Goal: Task Accomplishment & Management: Manage account settings

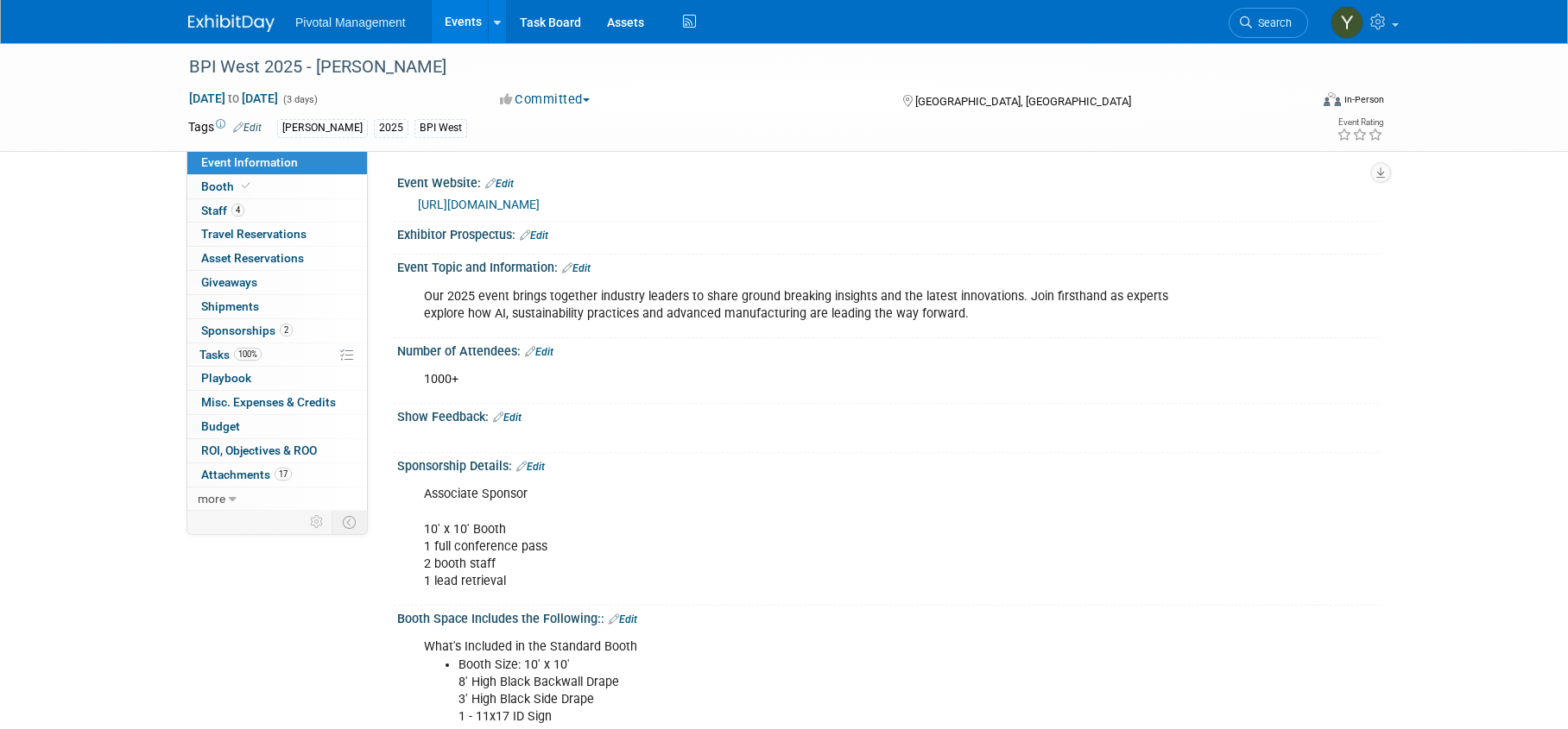
click at [460, 18] on link "Events" at bounding box center [462, 22] width 63 height 43
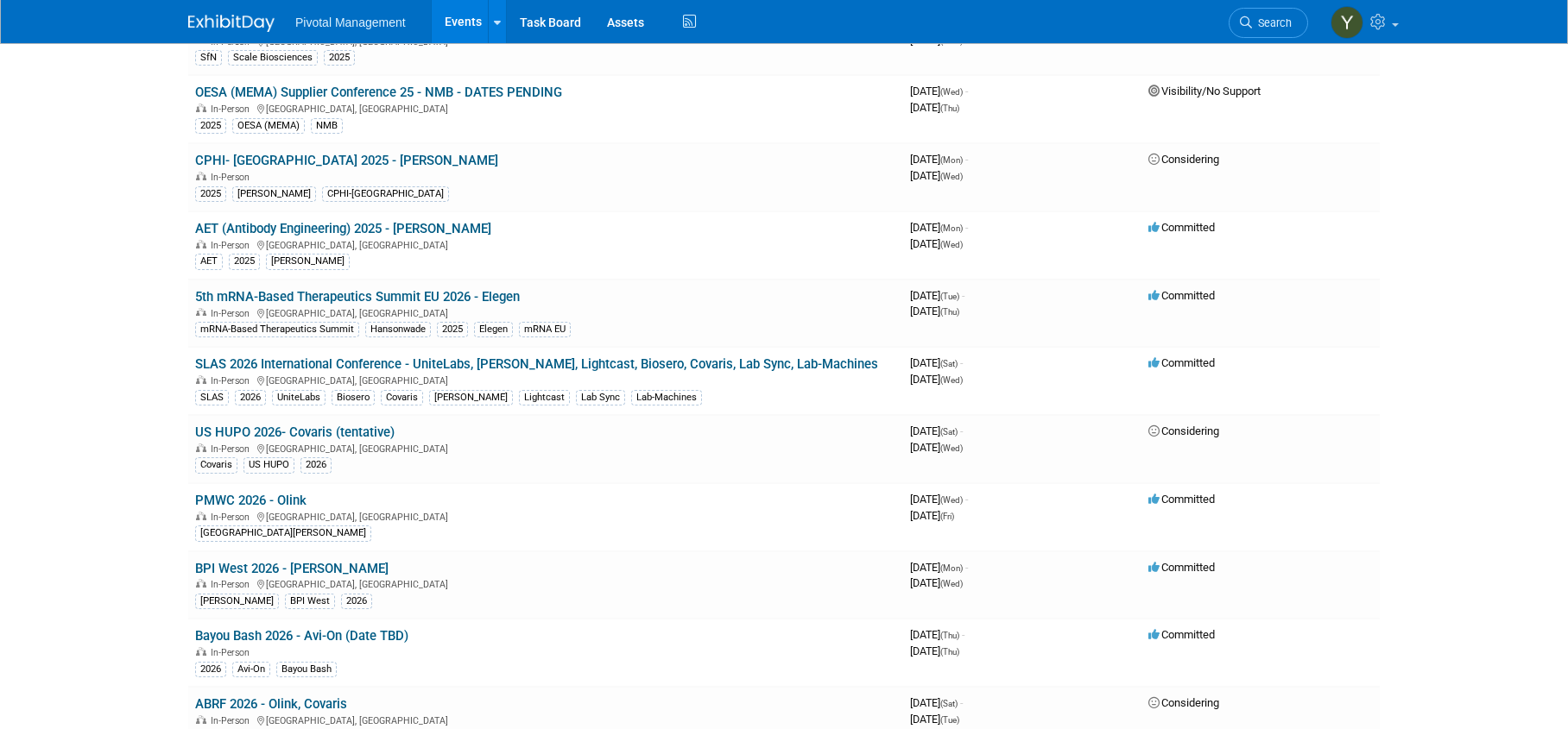
scroll to position [2848, 0]
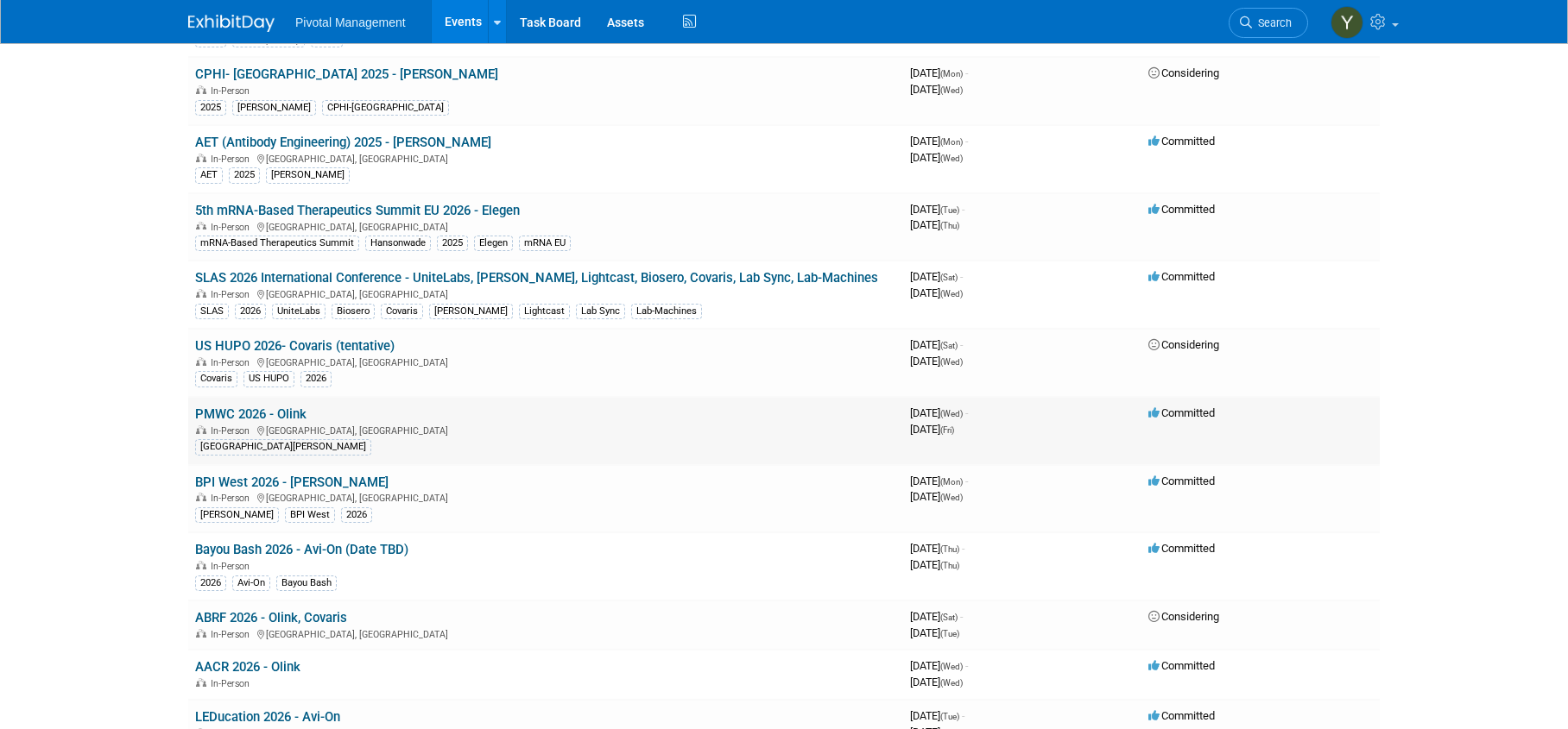
click at [292, 411] on link "PMWC 2026 - Olink" at bounding box center [251, 414] width 112 height 15
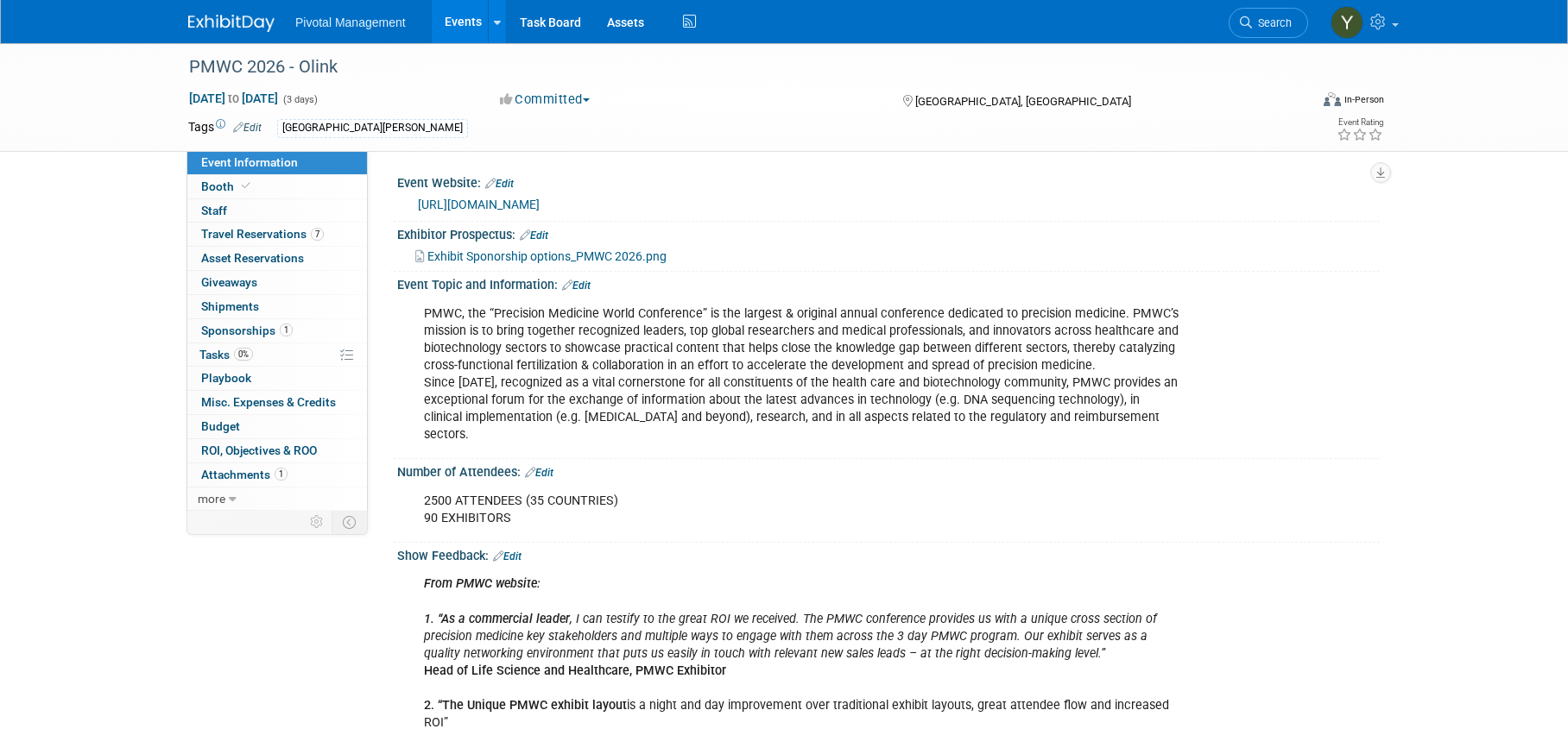
click at [450, 25] on link "Events" at bounding box center [462, 22] width 63 height 43
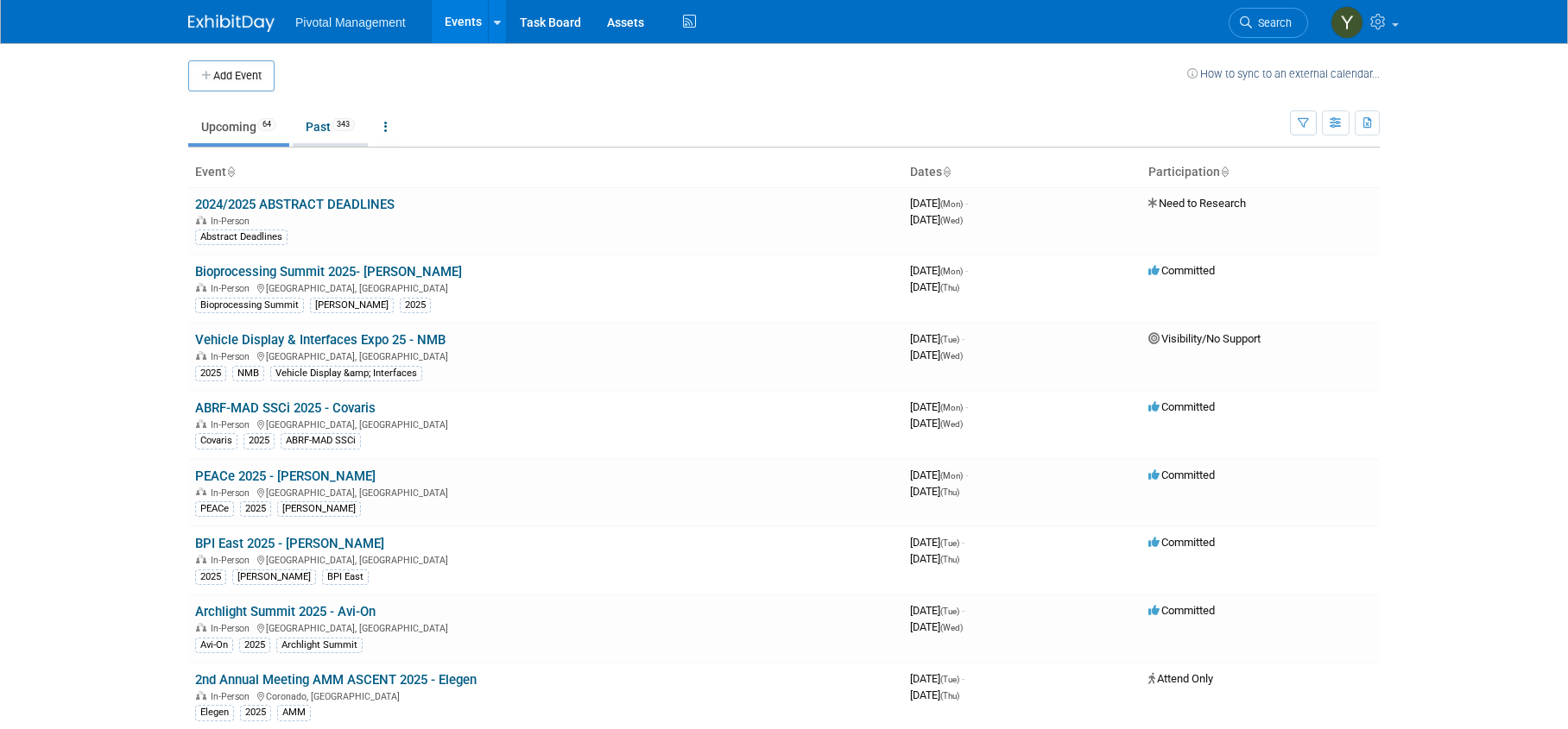
click at [312, 123] on link "Past 343" at bounding box center [329, 127] width 75 height 33
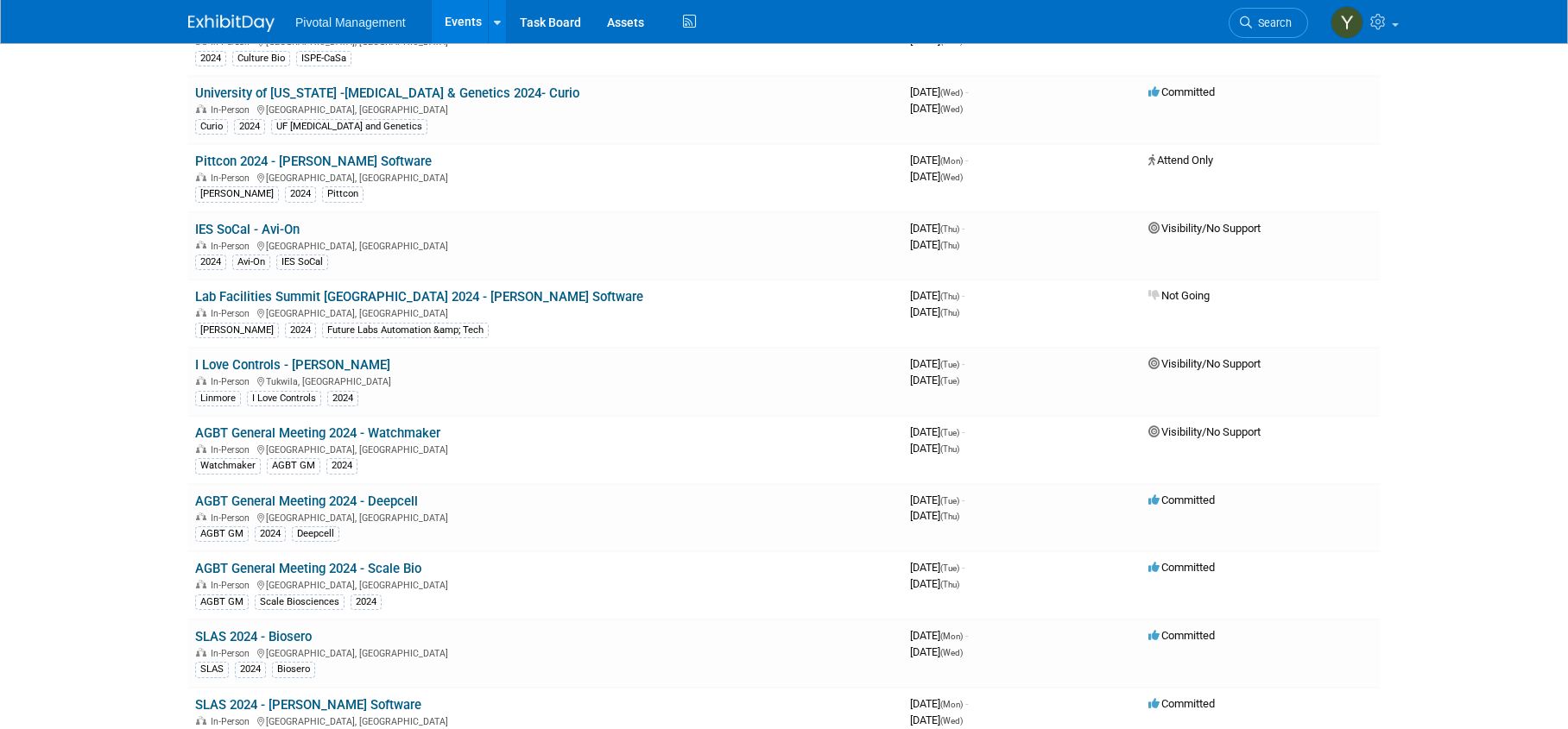
scroll to position [14413, 0]
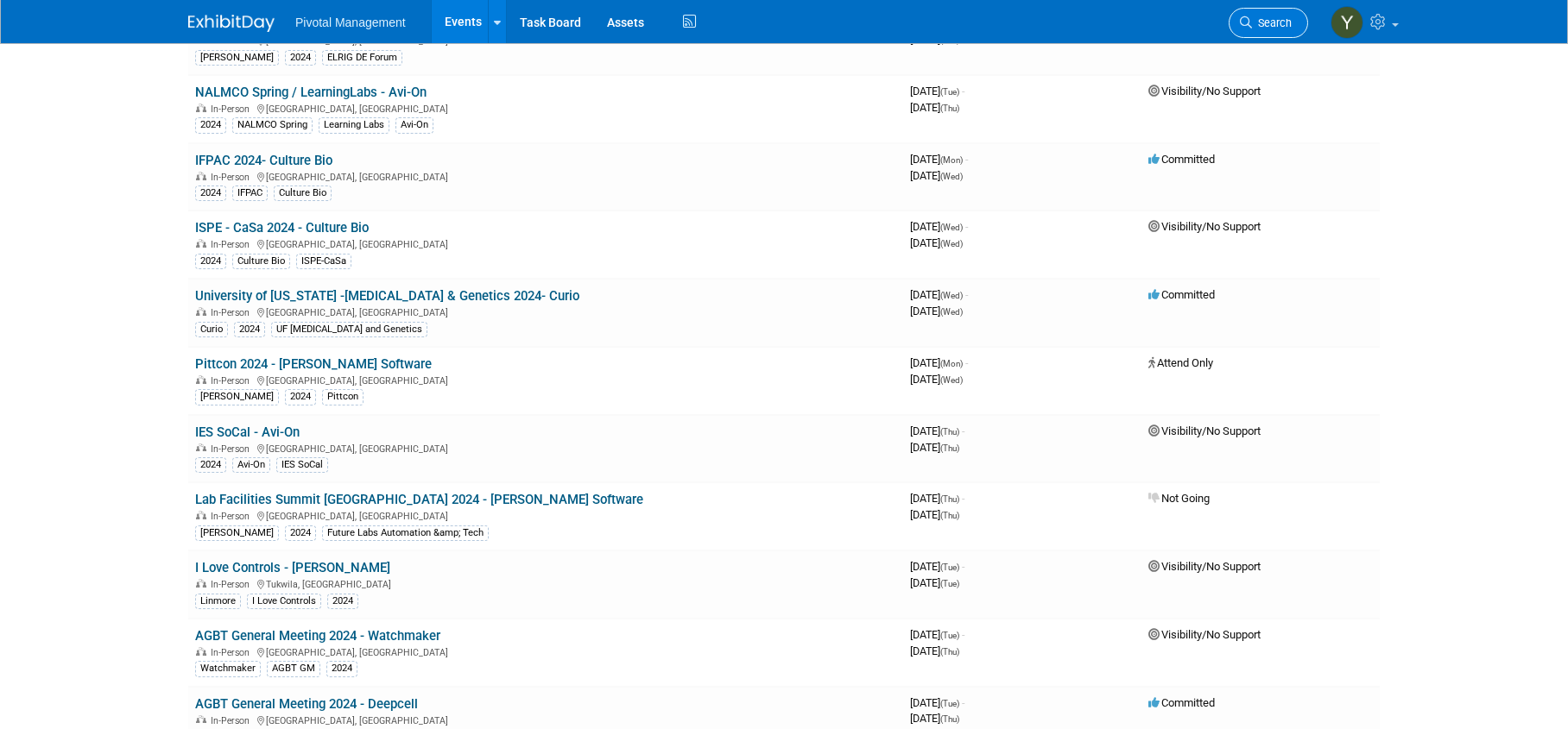
click at [1276, 28] on span "Search" at bounding box center [1272, 23] width 40 height 13
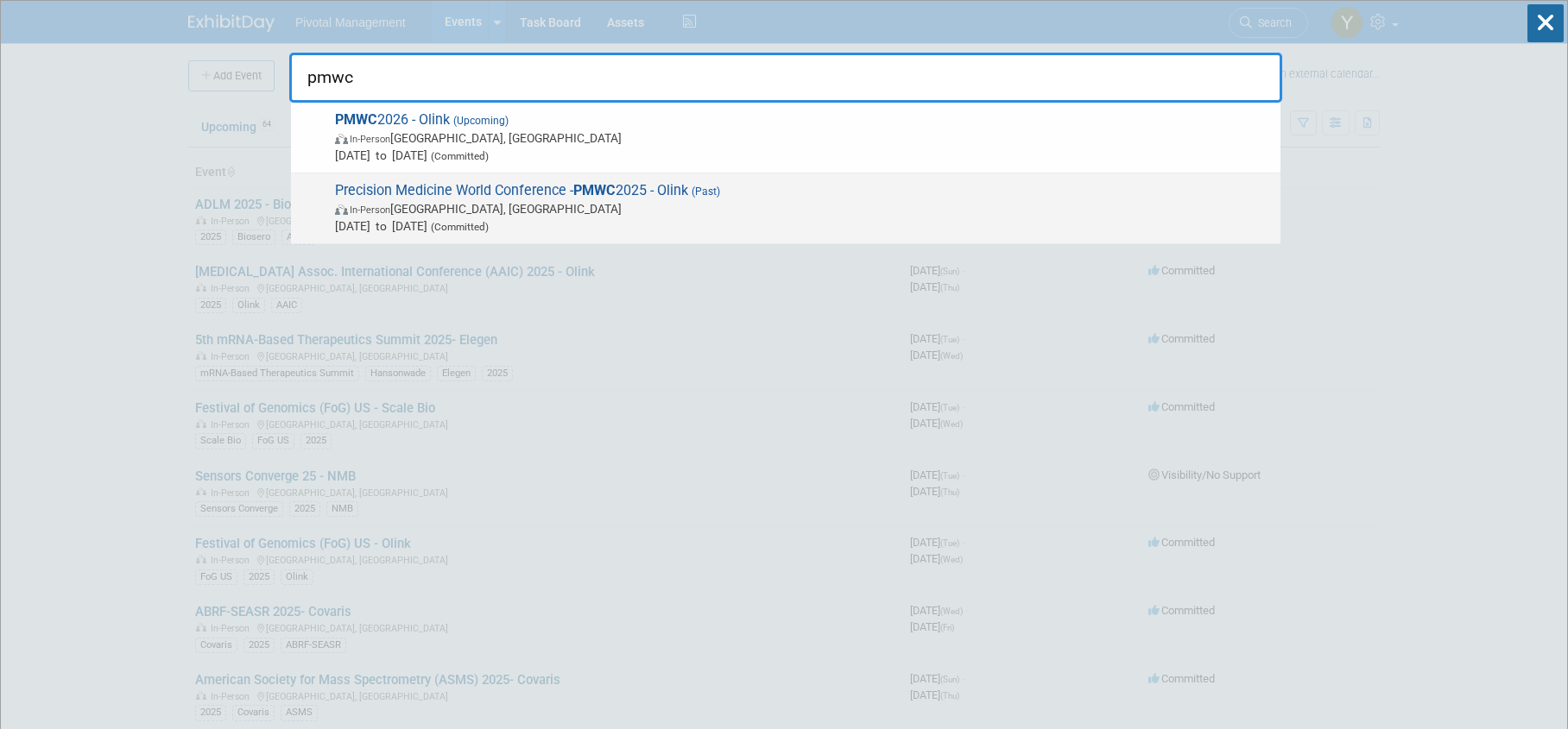
type input "pmwc"
click at [623, 190] on span "Precision Medicine World Conference - PMWC 2025 - Olink (Past) In-Person Santa …" at bounding box center [801, 209] width 942 height 53
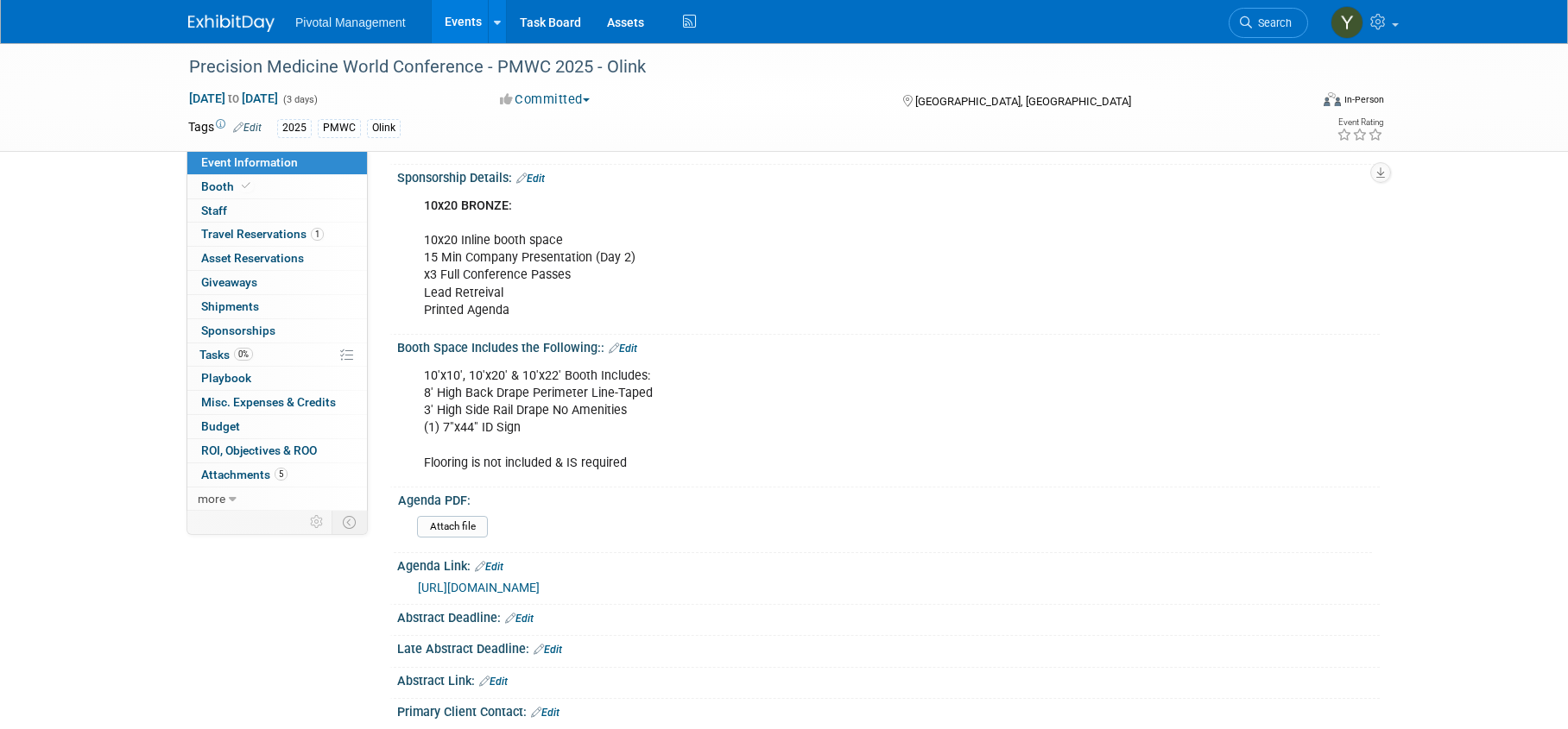
scroll to position [431, 0]
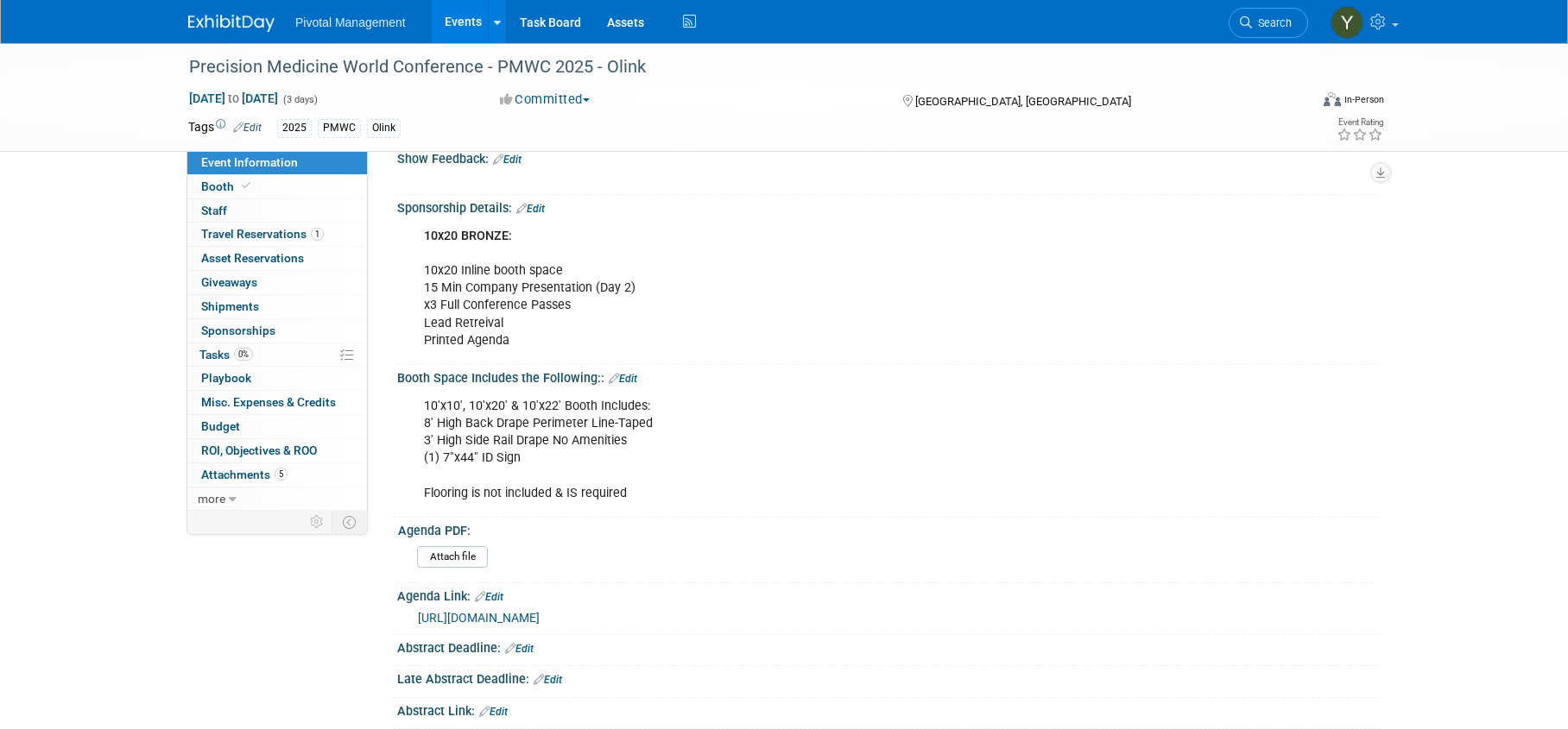
click at [443, 19] on link "Events" at bounding box center [462, 22] width 63 height 43
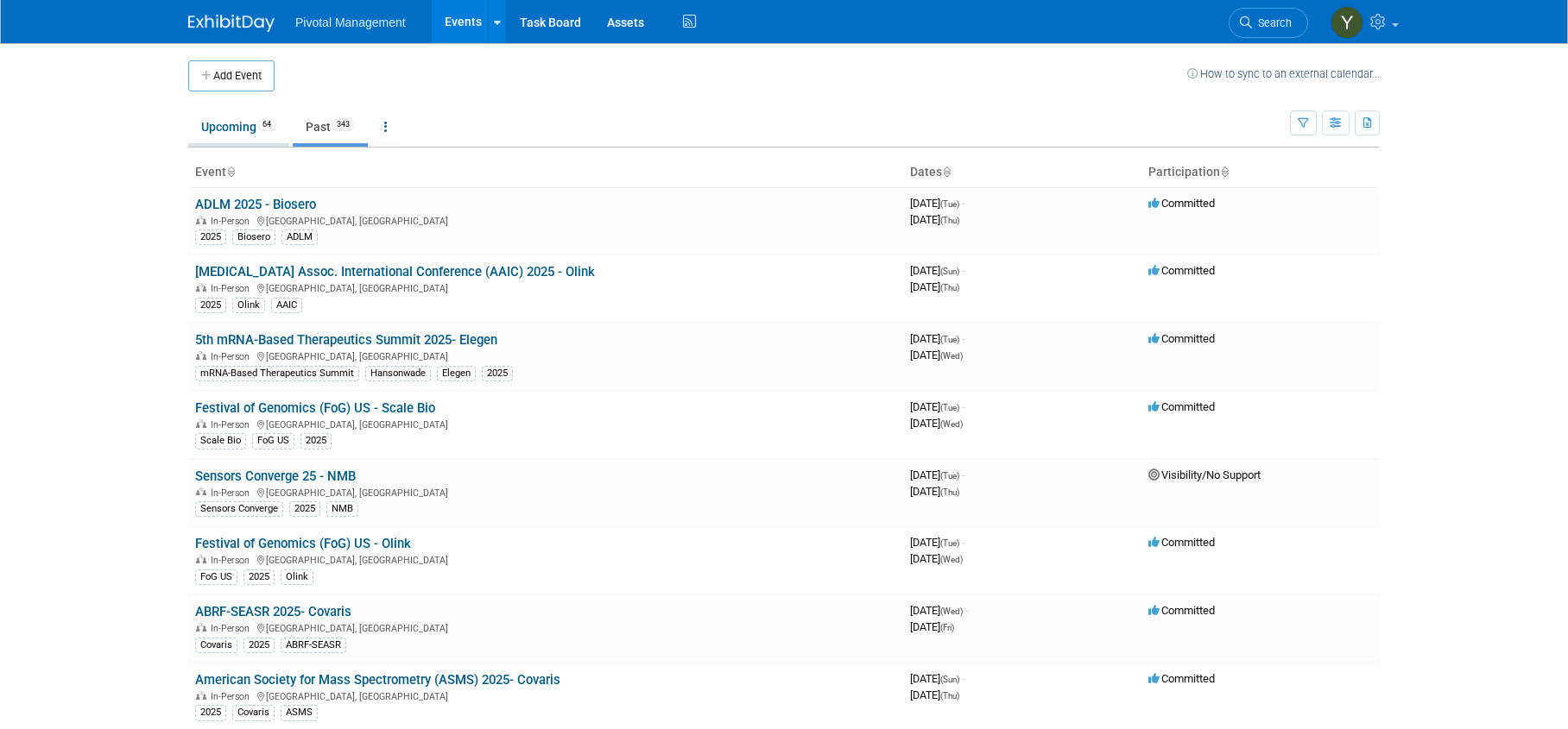
click at [231, 128] on link "Upcoming 64" at bounding box center [238, 127] width 101 height 33
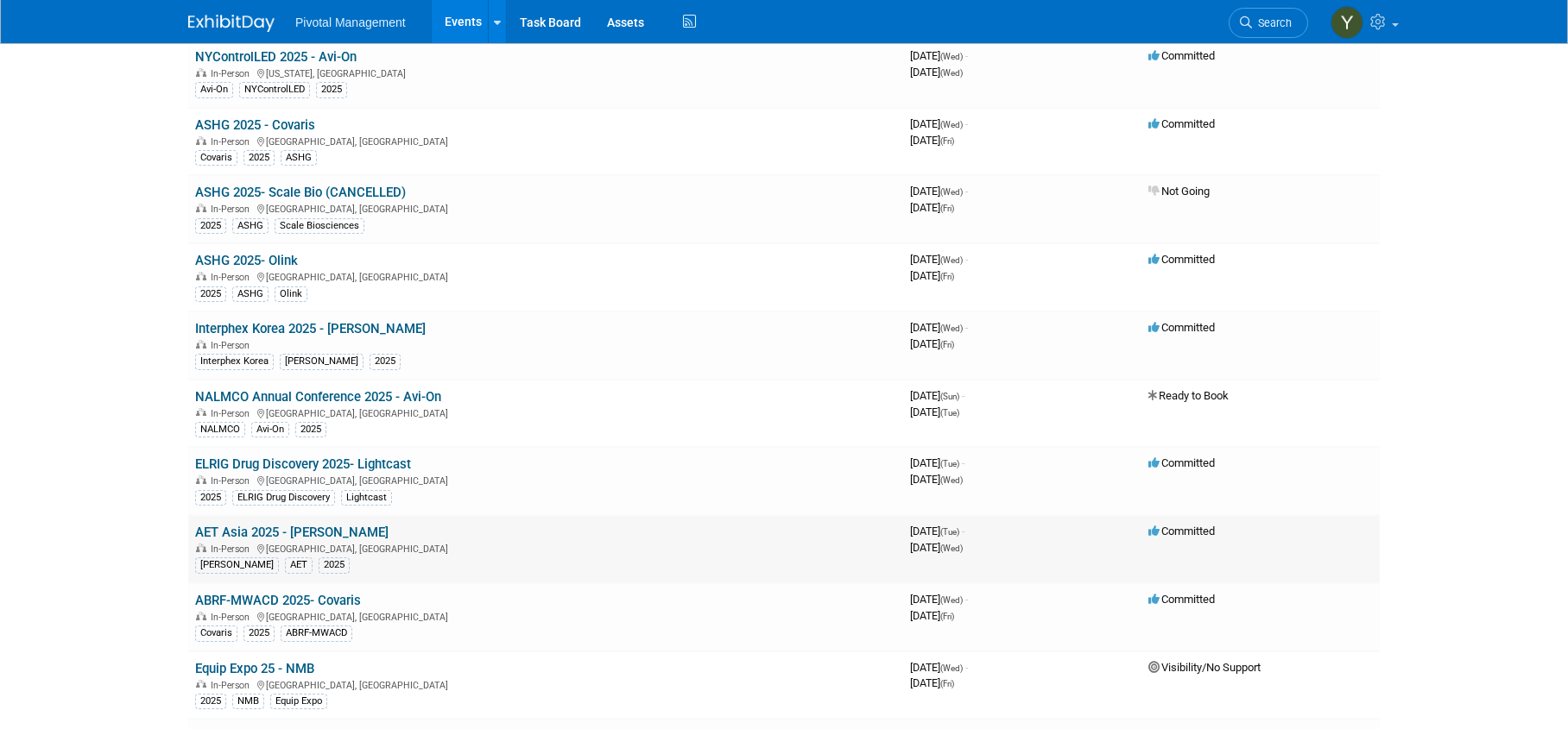
scroll to position [1294, 0]
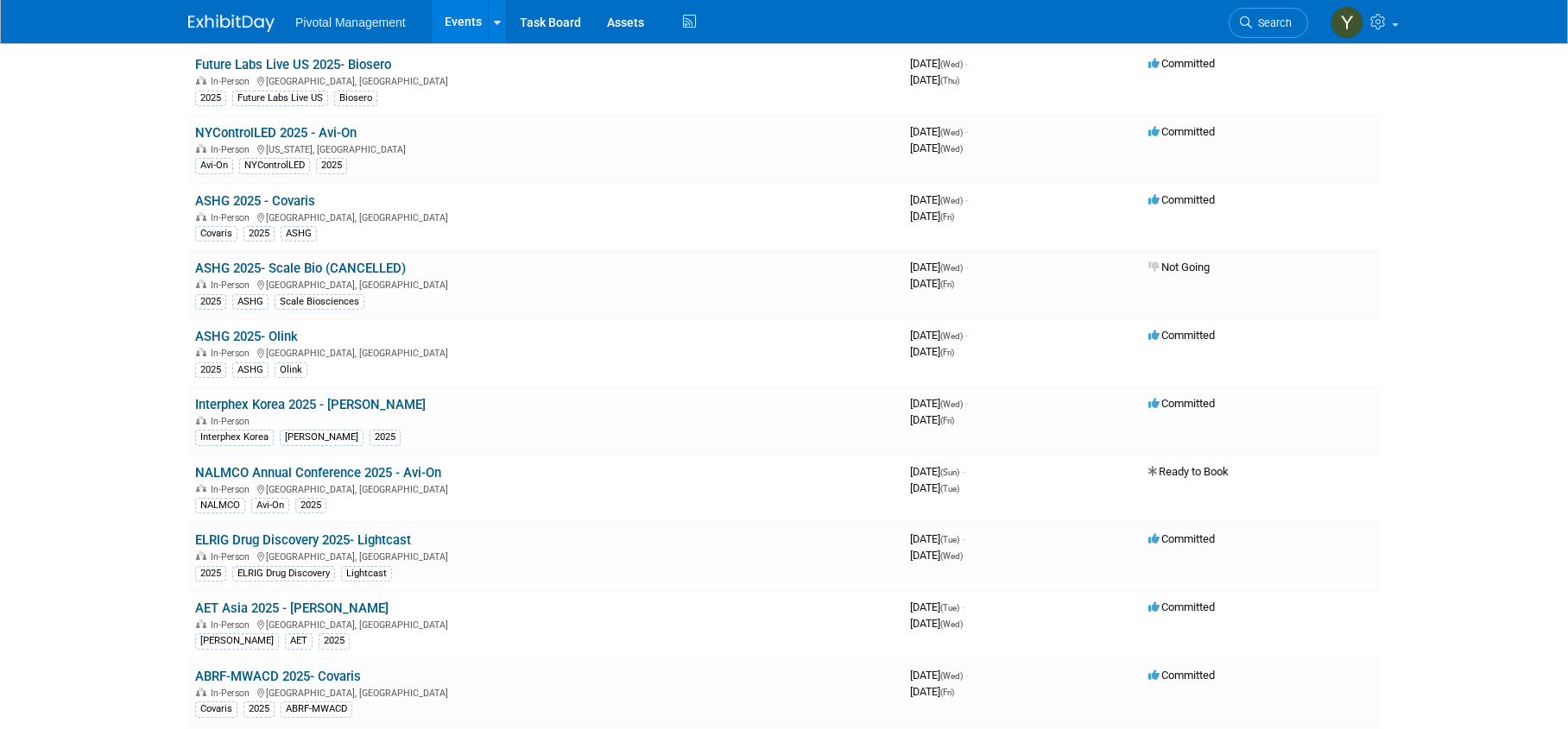
click at [453, 26] on link "Events" at bounding box center [462, 22] width 63 height 43
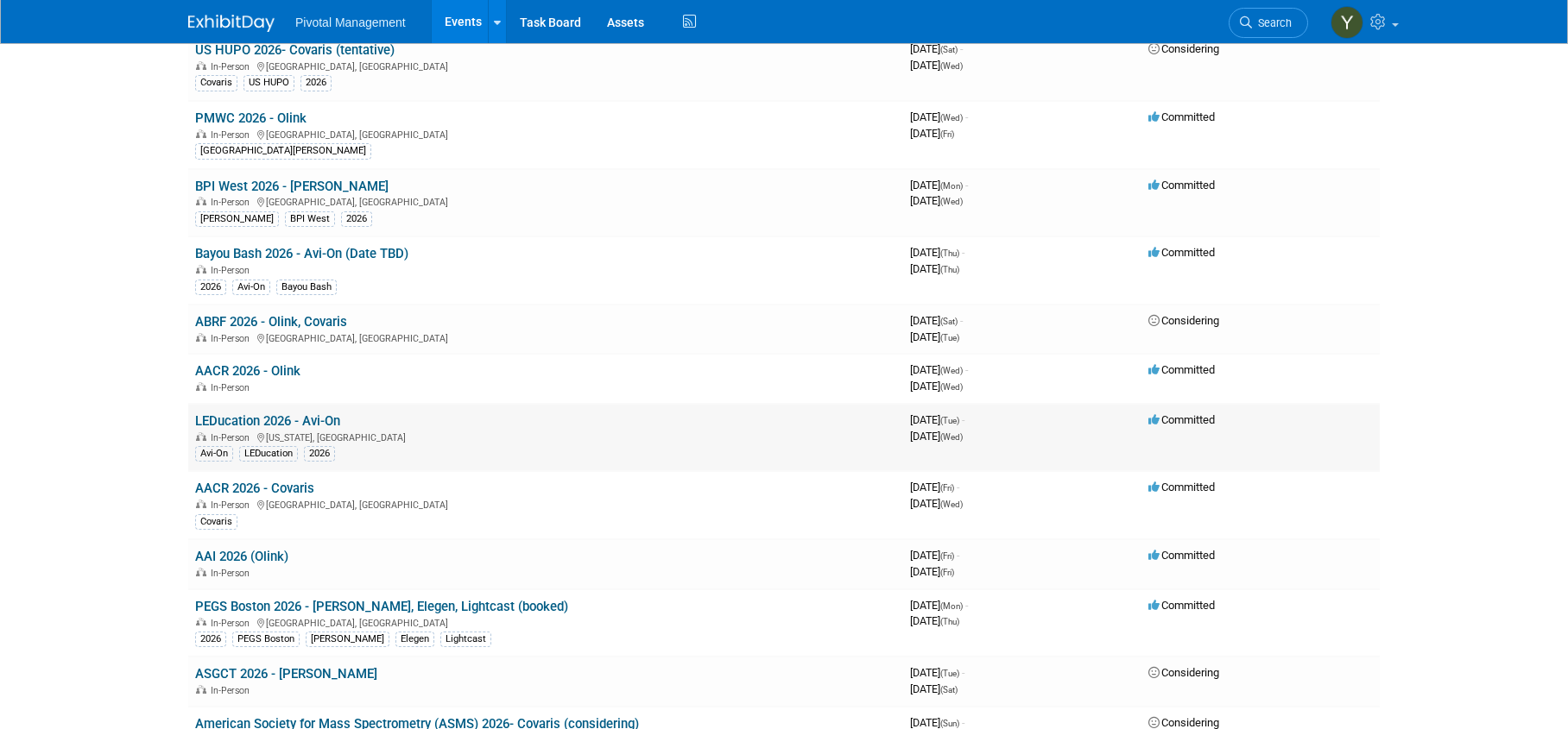
scroll to position [3193, 0]
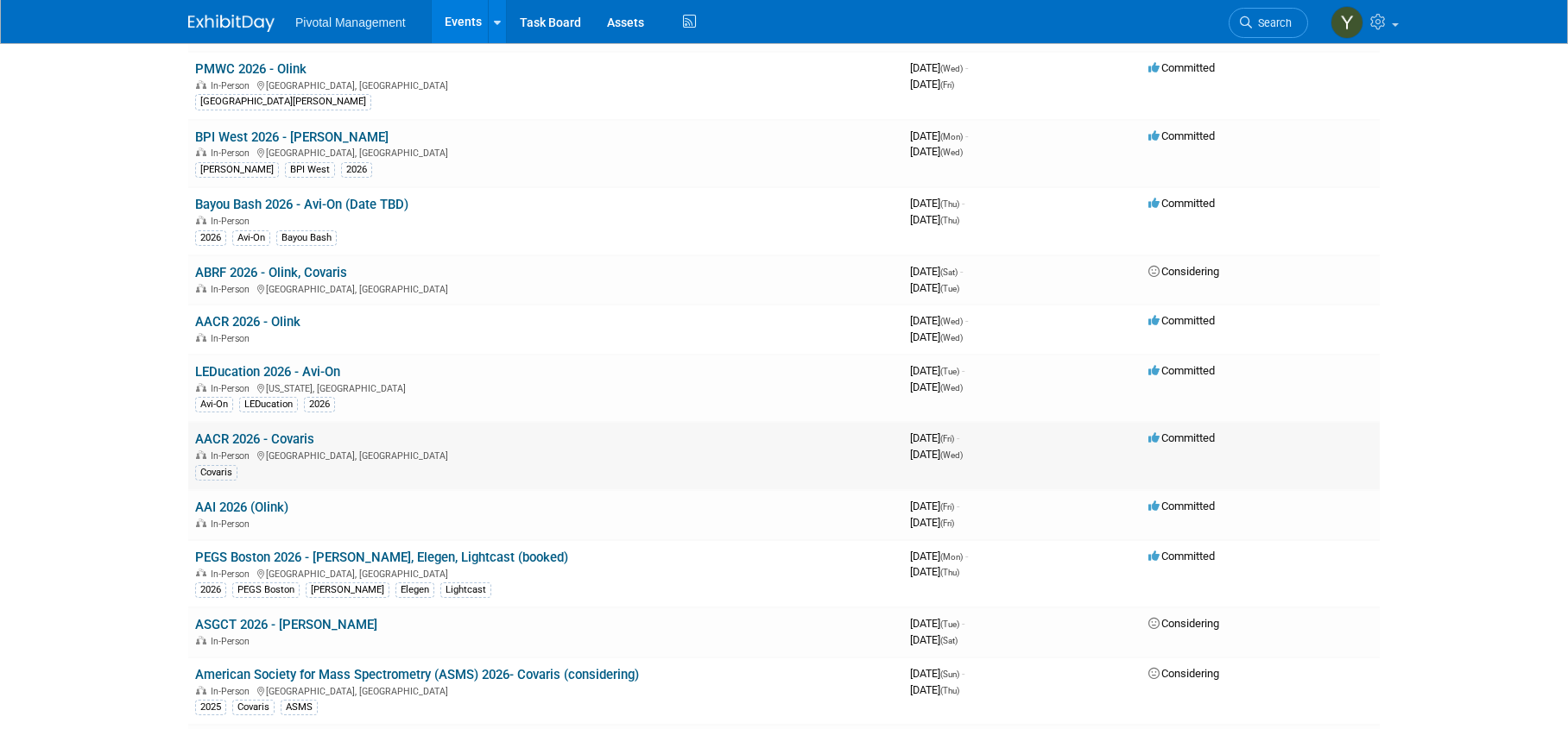
click at [295, 434] on link "AACR 2026 - Covaris" at bounding box center [254, 439] width 119 height 15
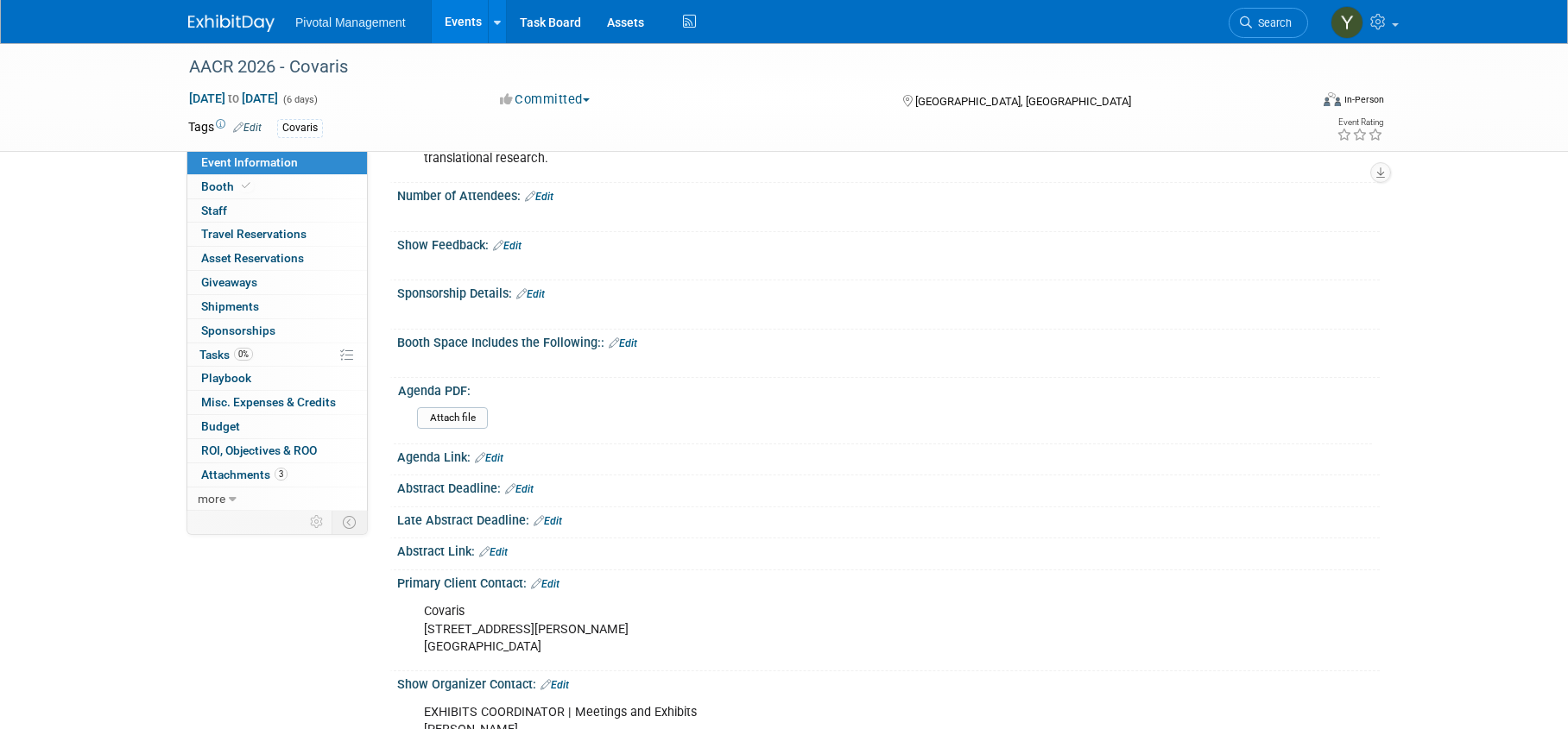
scroll to position [345, 0]
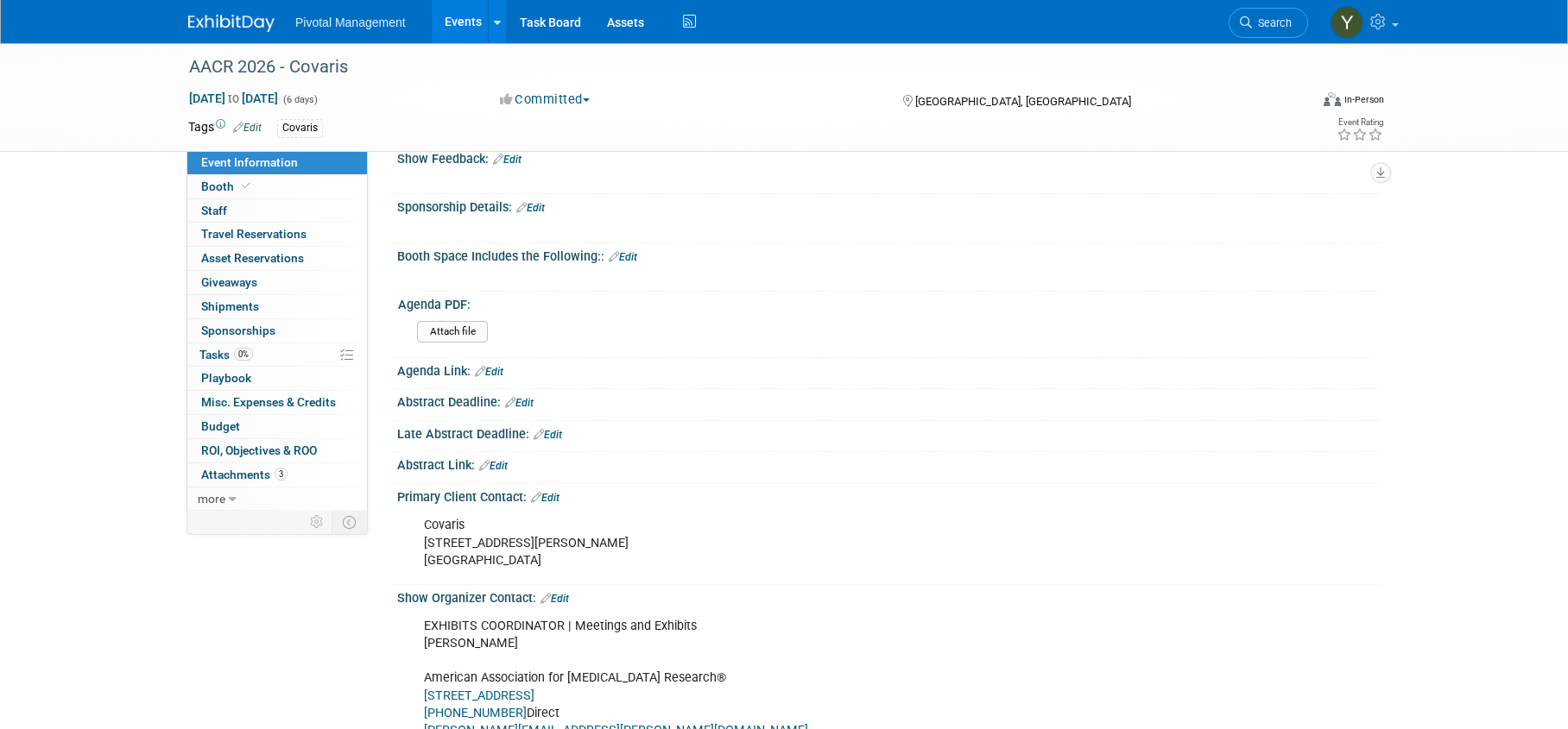
click at [503, 460] on link "Edit" at bounding box center [494, 466] width 28 height 12
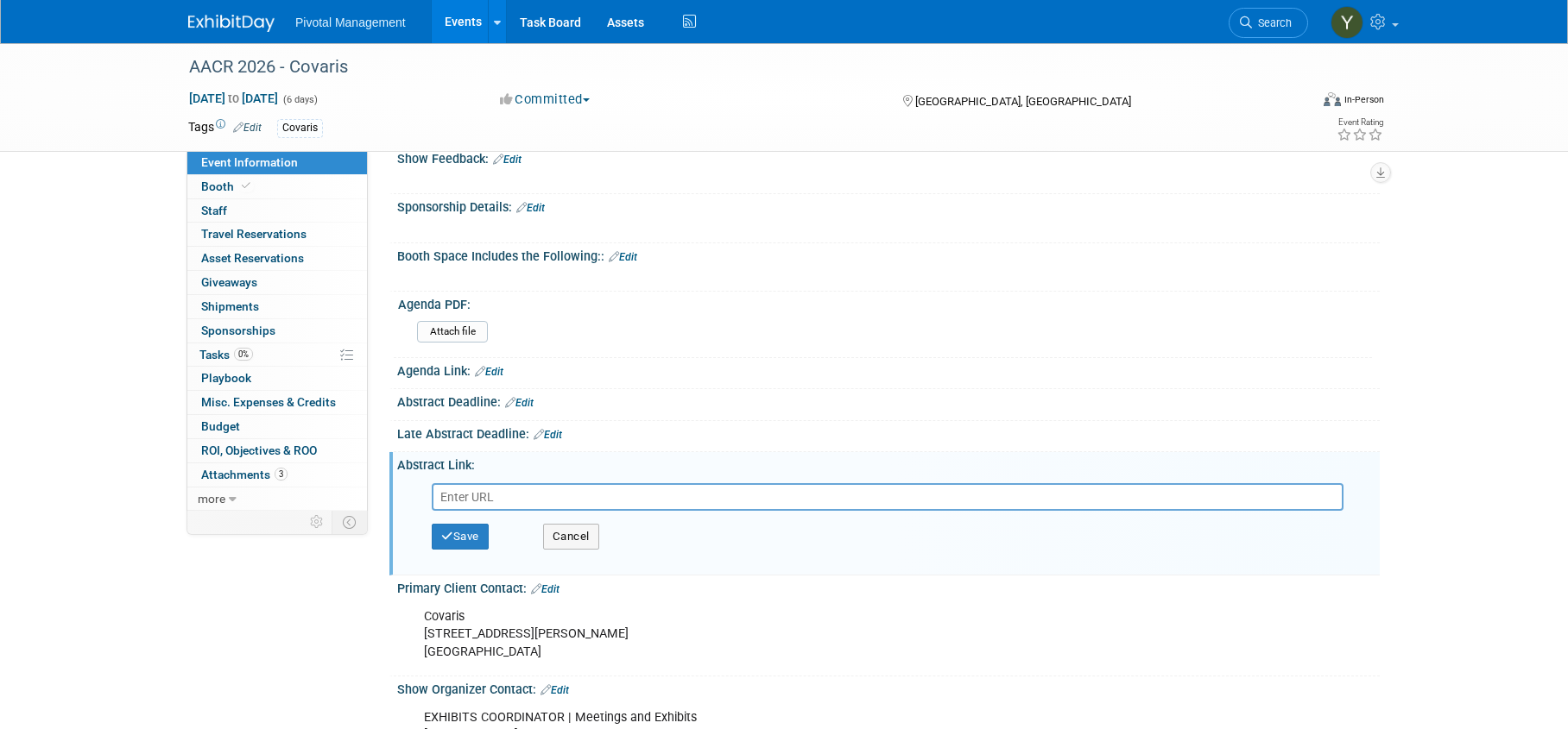
click at [502, 484] on input "text" at bounding box center [887, 496] width 912 height 27
type input "https://www.aacr.org/meeting/aacr-annual-meeting-2026/abstracts/"
click at [470, 524] on button "Save" at bounding box center [460, 536] width 57 height 26
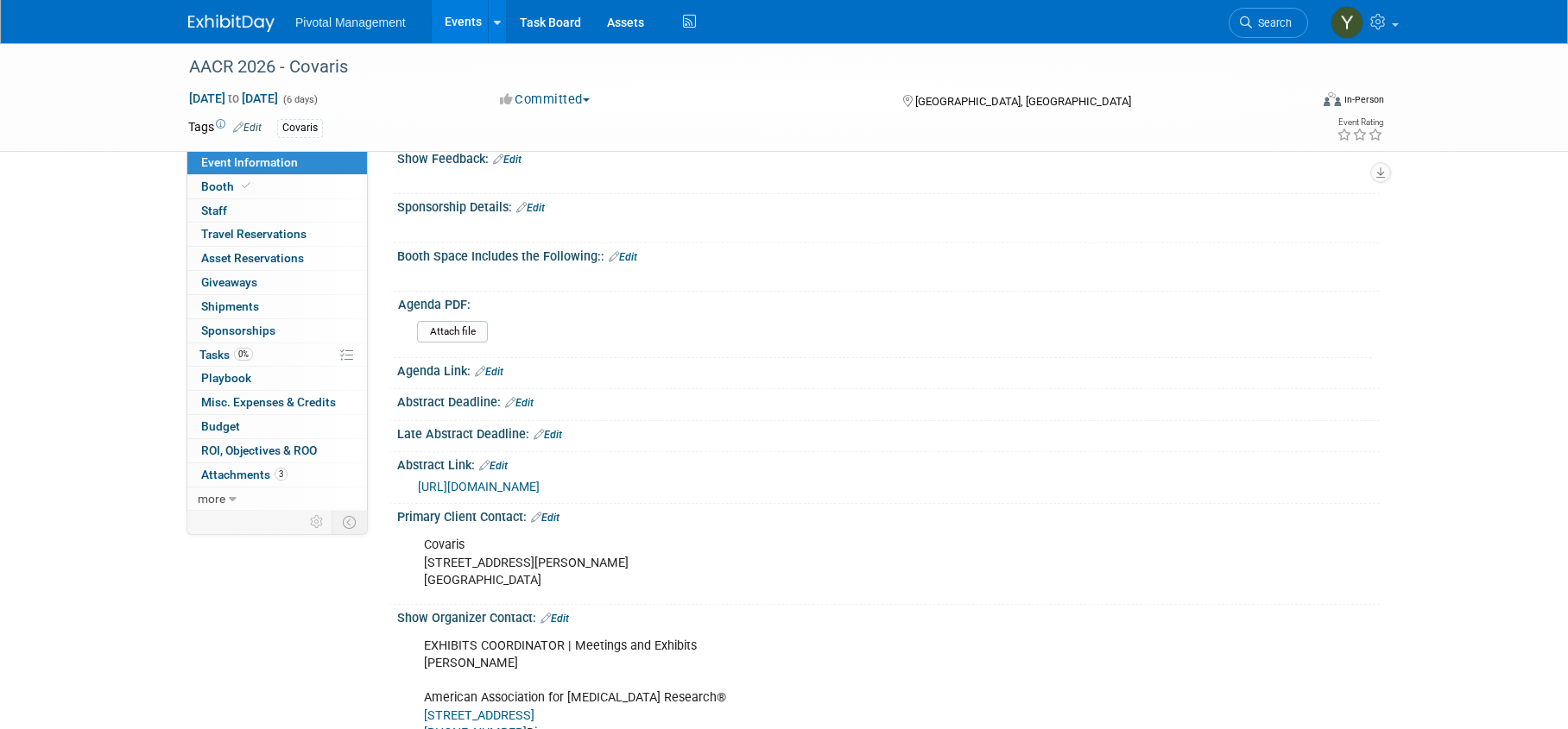
click at [528, 397] on link "Edit" at bounding box center [519, 403] width 28 height 12
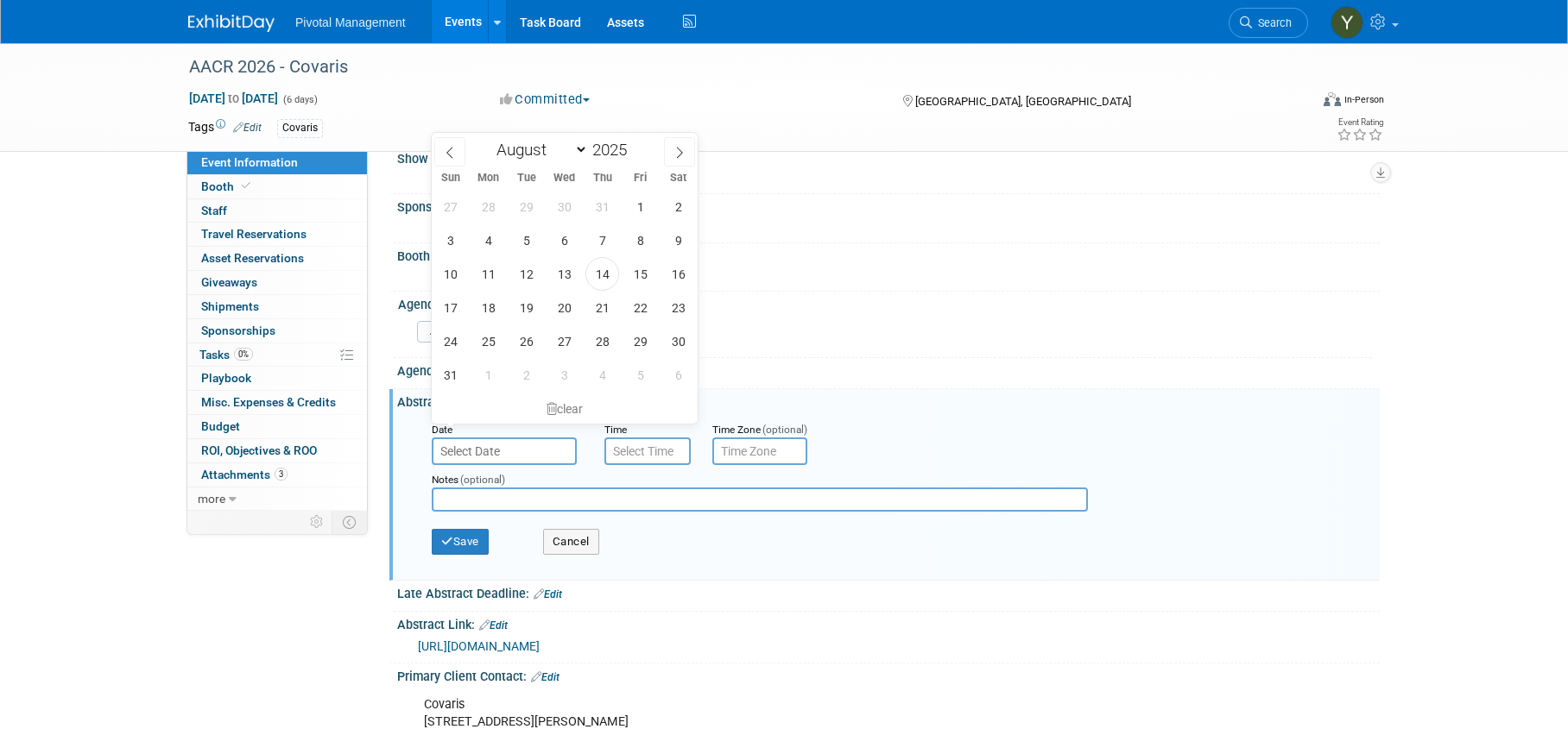
click at [522, 438] on input "text" at bounding box center [503, 451] width 145 height 27
click at [680, 148] on icon at bounding box center [679, 152] width 12 height 12
click at [679, 148] on icon at bounding box center [679, 152] width 12 height 12
select select "10"
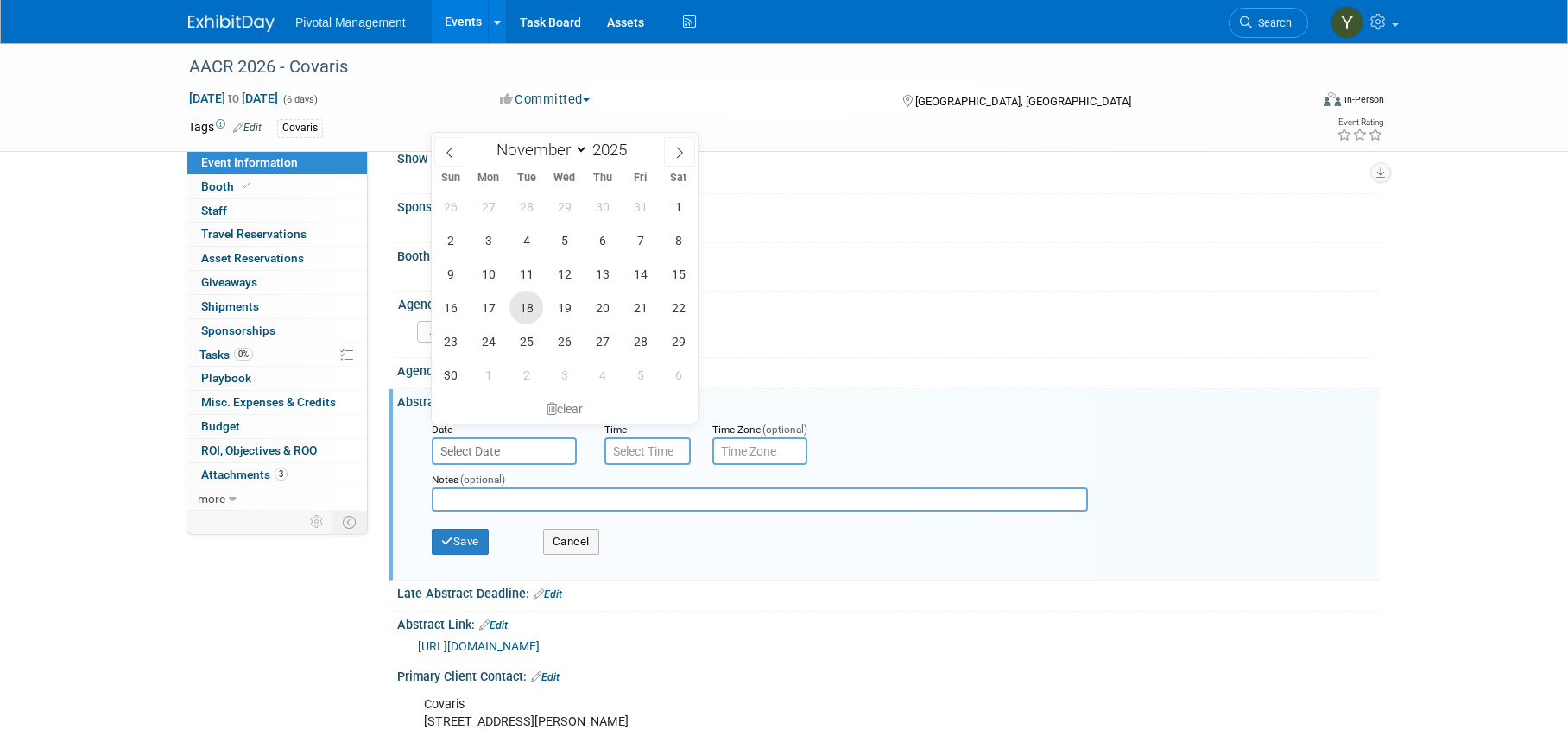
click at [536, 304] on span "18" at bounding box center [527, 308] width 34 height 34
type input "Nov 18, 2025"
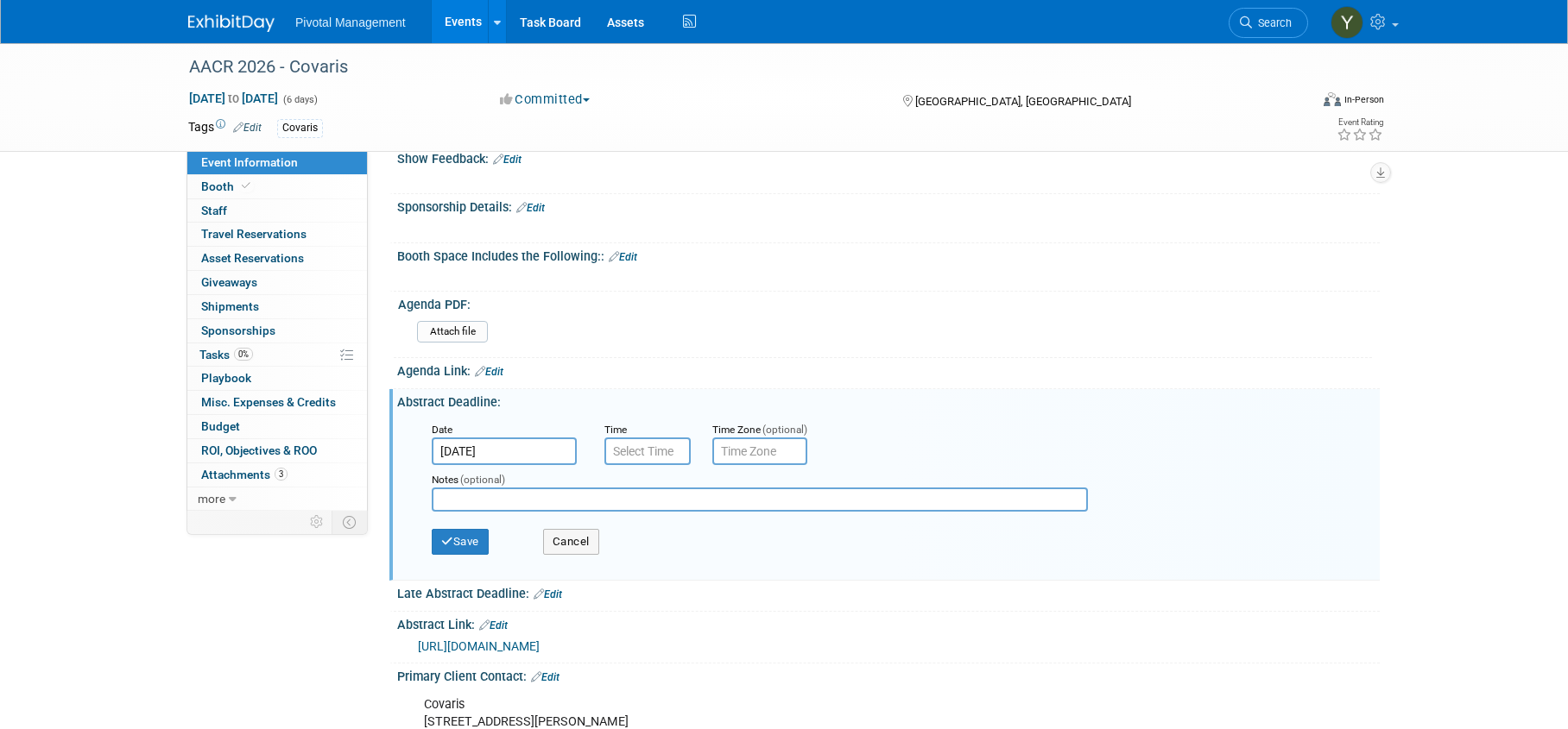
click at [508, 488] on input "text" at bounding box center [759, 500] width 656 height 25
paste input "December 11, 2025: Clinical Trials/Late-Breaking Abstract Submitter Opens"
type input "December 11, 2025: Clinical Trials/Late-Breaking Abstract Submitter Opens"
click at [475, 529] on button "Save" at bounding box center [460, 542] width 57 height 26
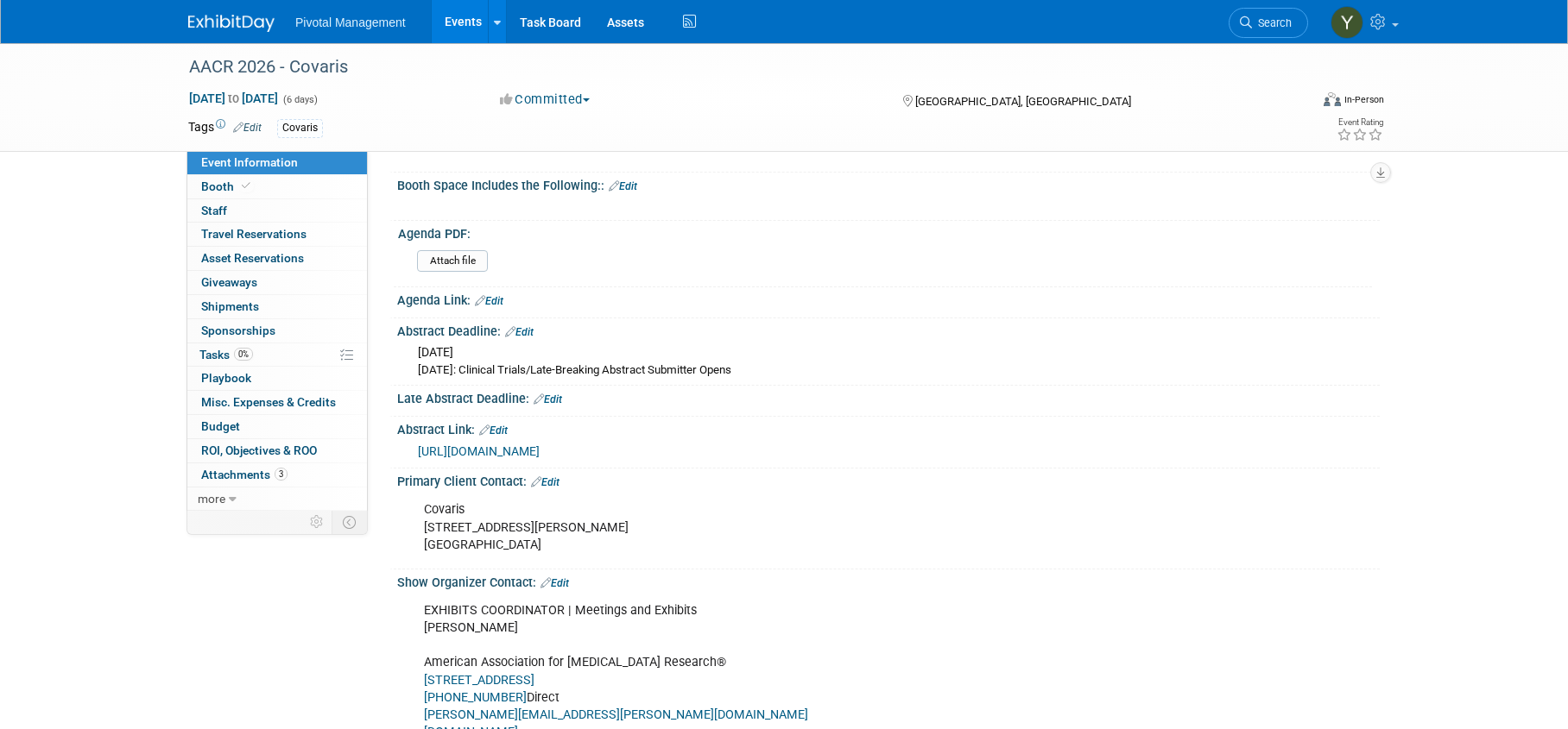
scroll to position [431, 0]
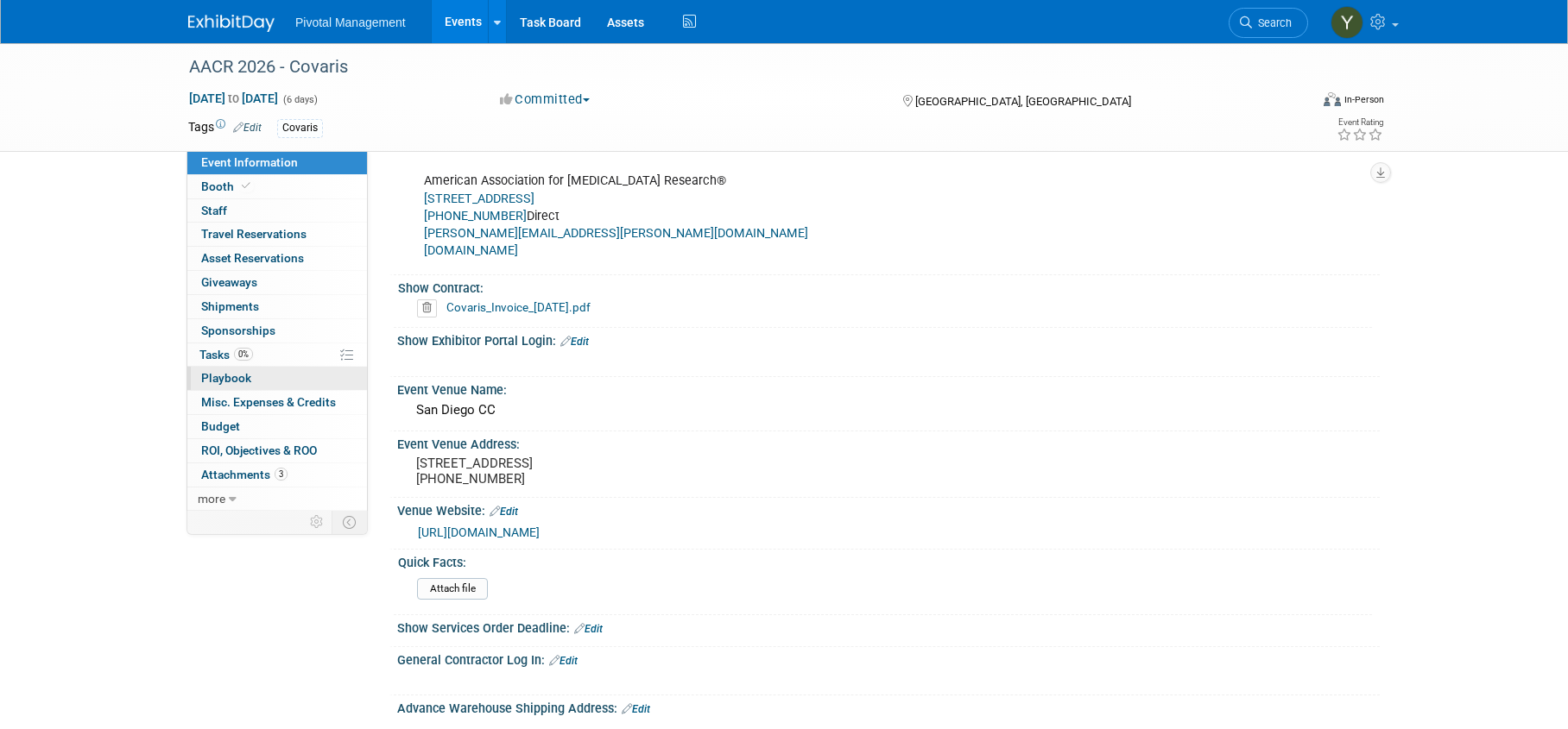
scroll to position [863, 0]
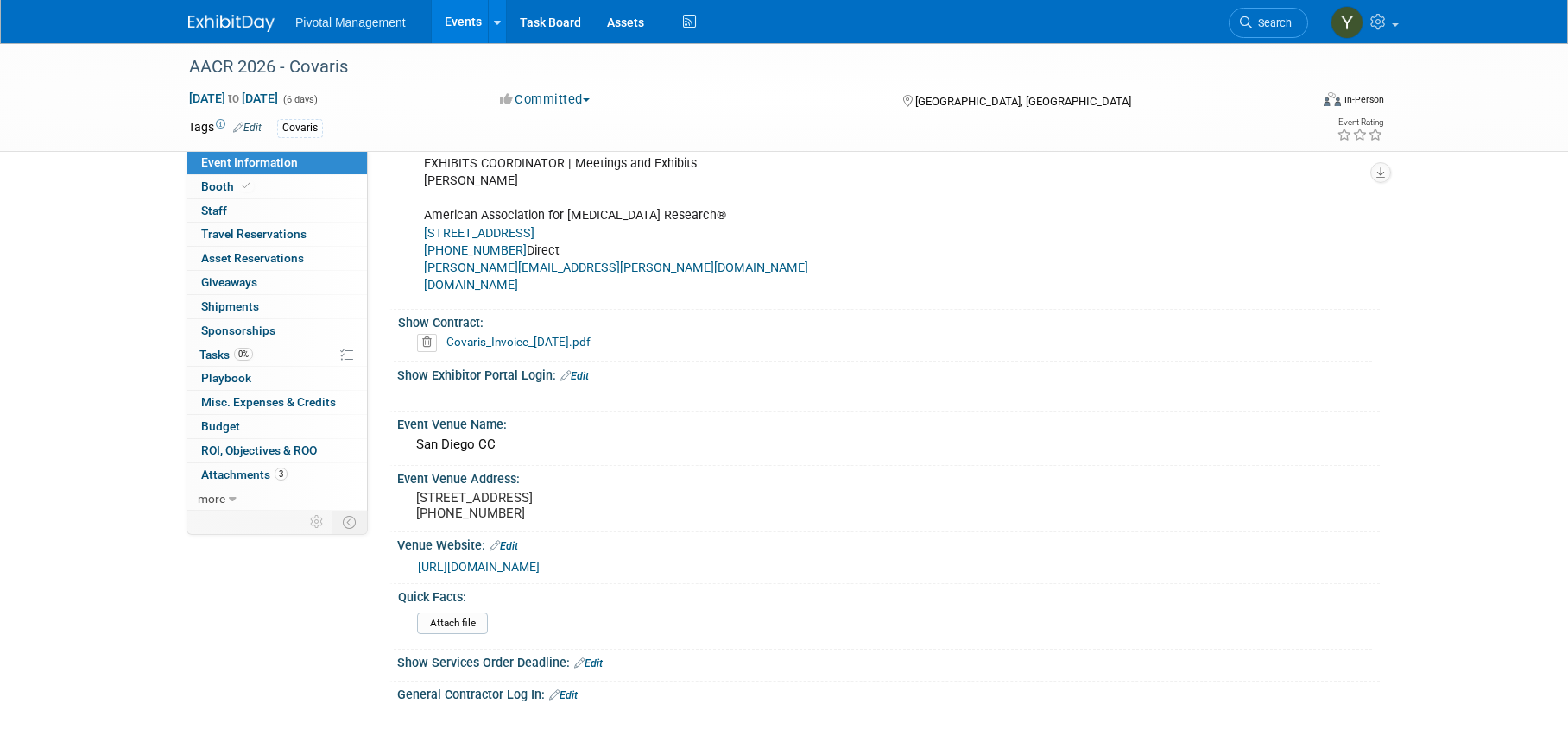
click at [466, 9] on link "Events" at bounding box center [462, 22] width 63 height 43
